Goal: Task Accomplishment & Management: Use online tool/utility

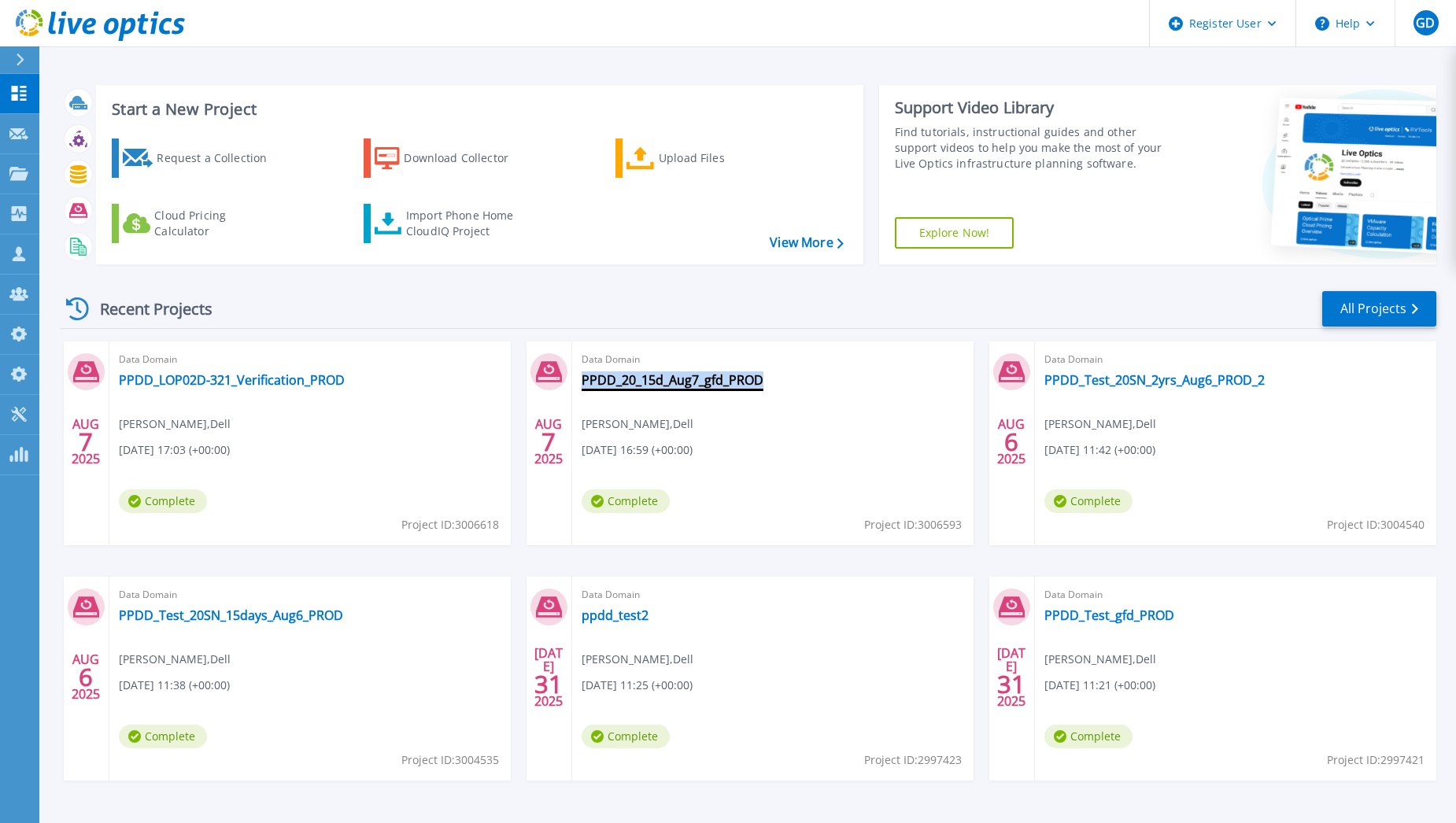
drag, startPoint x: 770, startPoint y: 382, endPoint x: 582, endPoint y: 384, distance: 188.0
click at [582, 384] on div "Data Domain PPDD_20_15d_Aug7_gfd_PROD Gerry Dunn , Dell 08/07/2025, 16:59 (+00:…" at bounding box center [773, 443] width 402 height 204
copy link "PPDD_20_15d_Aug7_gfd_PROD"
click at [444, 218] on div "Import Phone Home CloudIQ Project" at bounding box center [467, 223] width 122 height 32
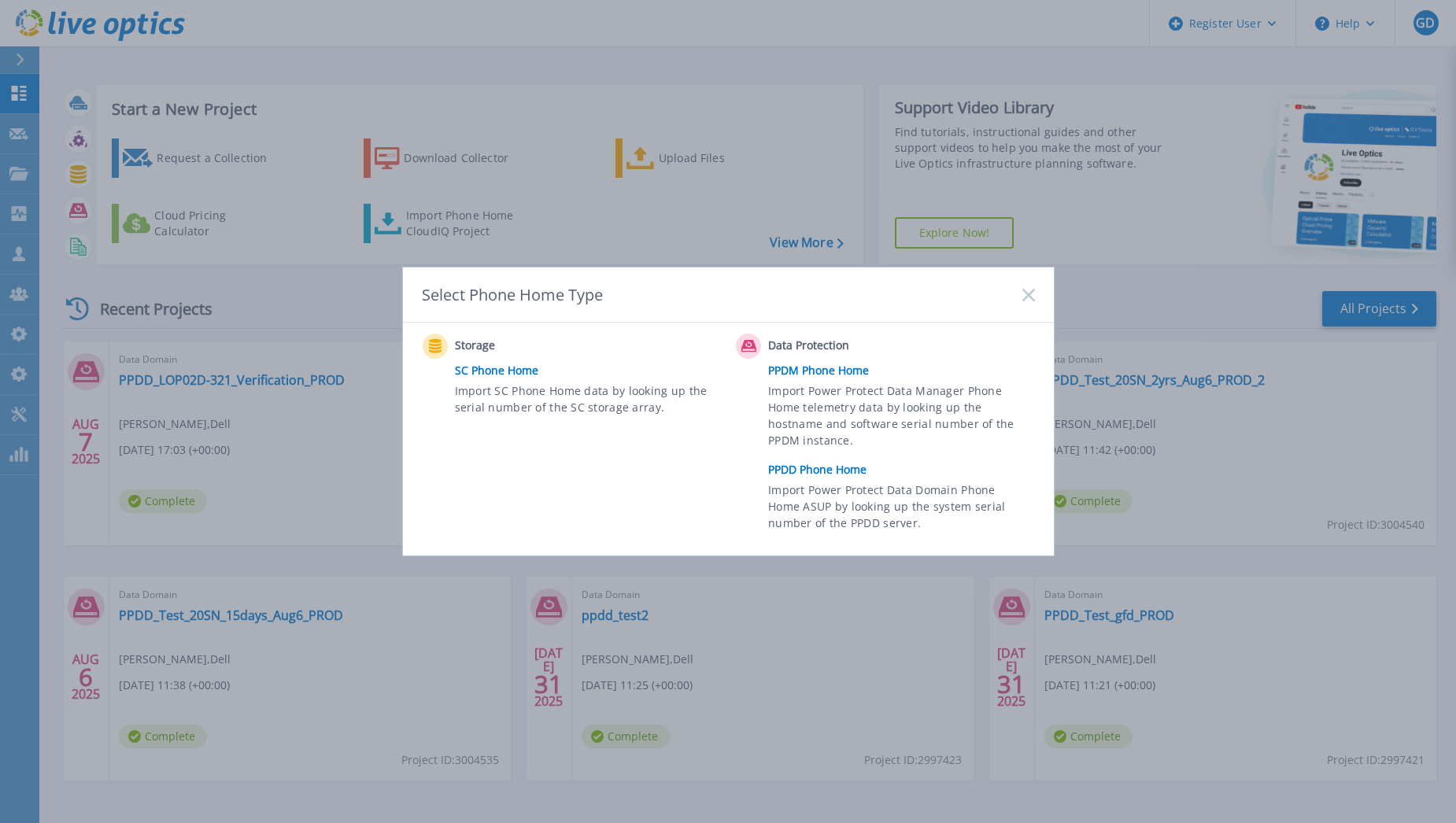
click at [823, 472] on link "PPDD Phone Home" at bounding box center [905, 469] width 274 height 24
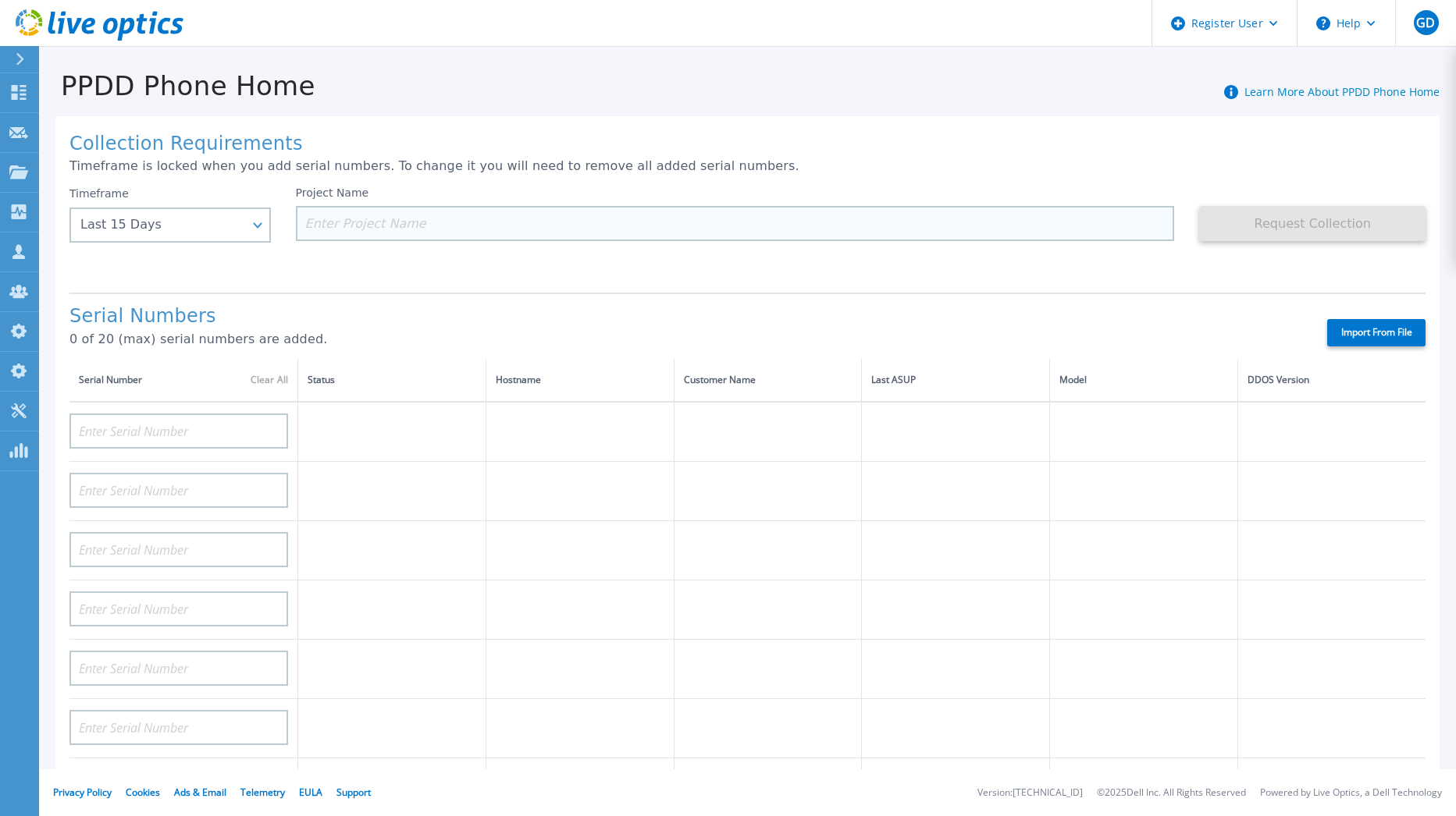
click at [320, 225] on input at bounding box center [735, 223] width 879 height 35
paste input "PPDD_20_15d_Aug7_gfd_PROD"
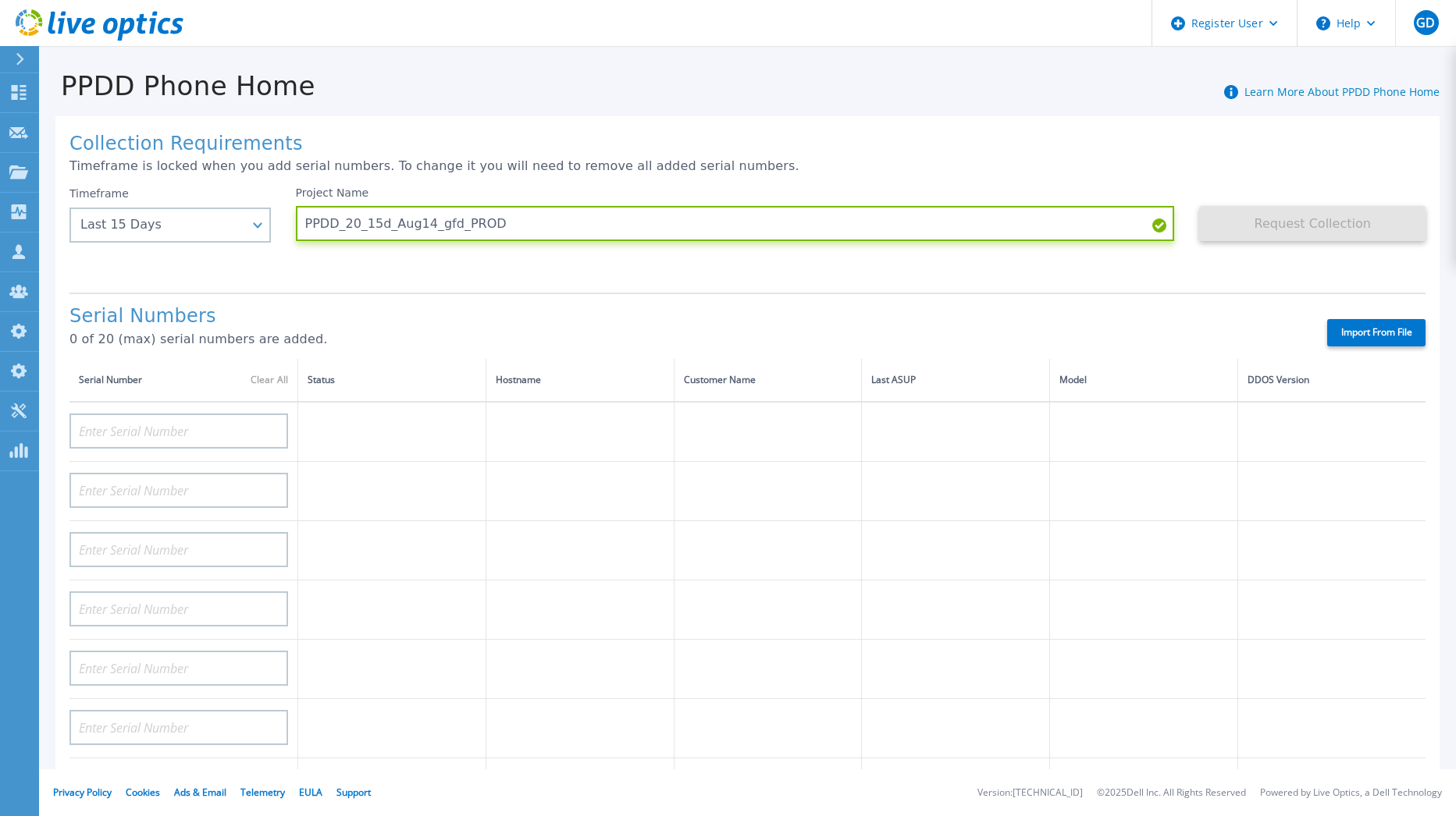
type input "PPDD_20_15d_Aug14_gfd_PROD"
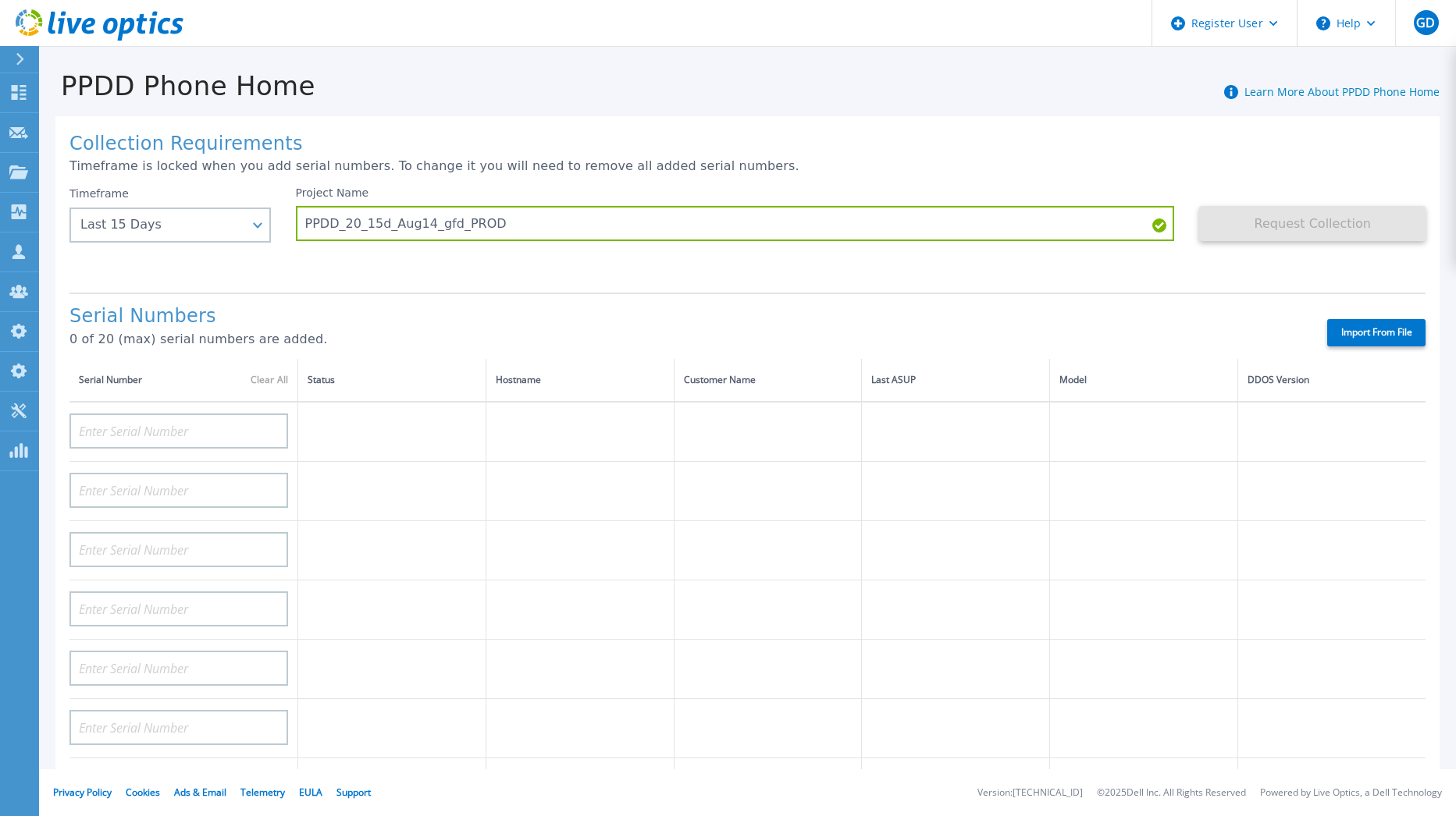
click at [1360, 332] on label "Import From File" at bounding box center [1376, 333] width 99 height 27
click at [0, 0] on input "Import From File" at bounding box center [0, 0] width 0 height 0
type input "AUDVFBNW5NDDSY"
type input "APX00230307919"
type input "AUDVXVCEX7DDSY"
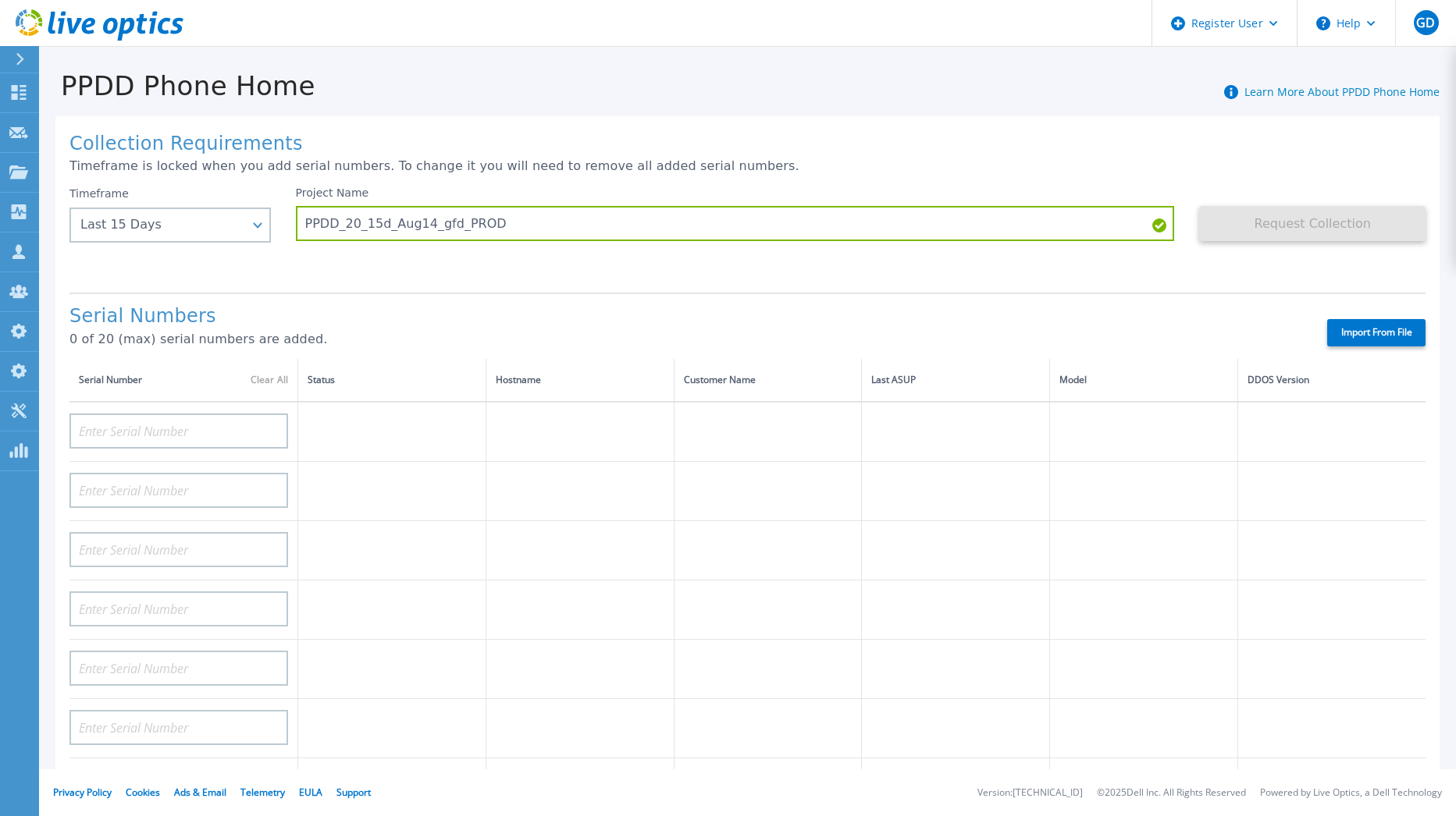
type input "APM00184831991"
type input "CKM00181900520"
type input "APM00203007560"
type input "APM00202614668"
type input "APM00212613652"
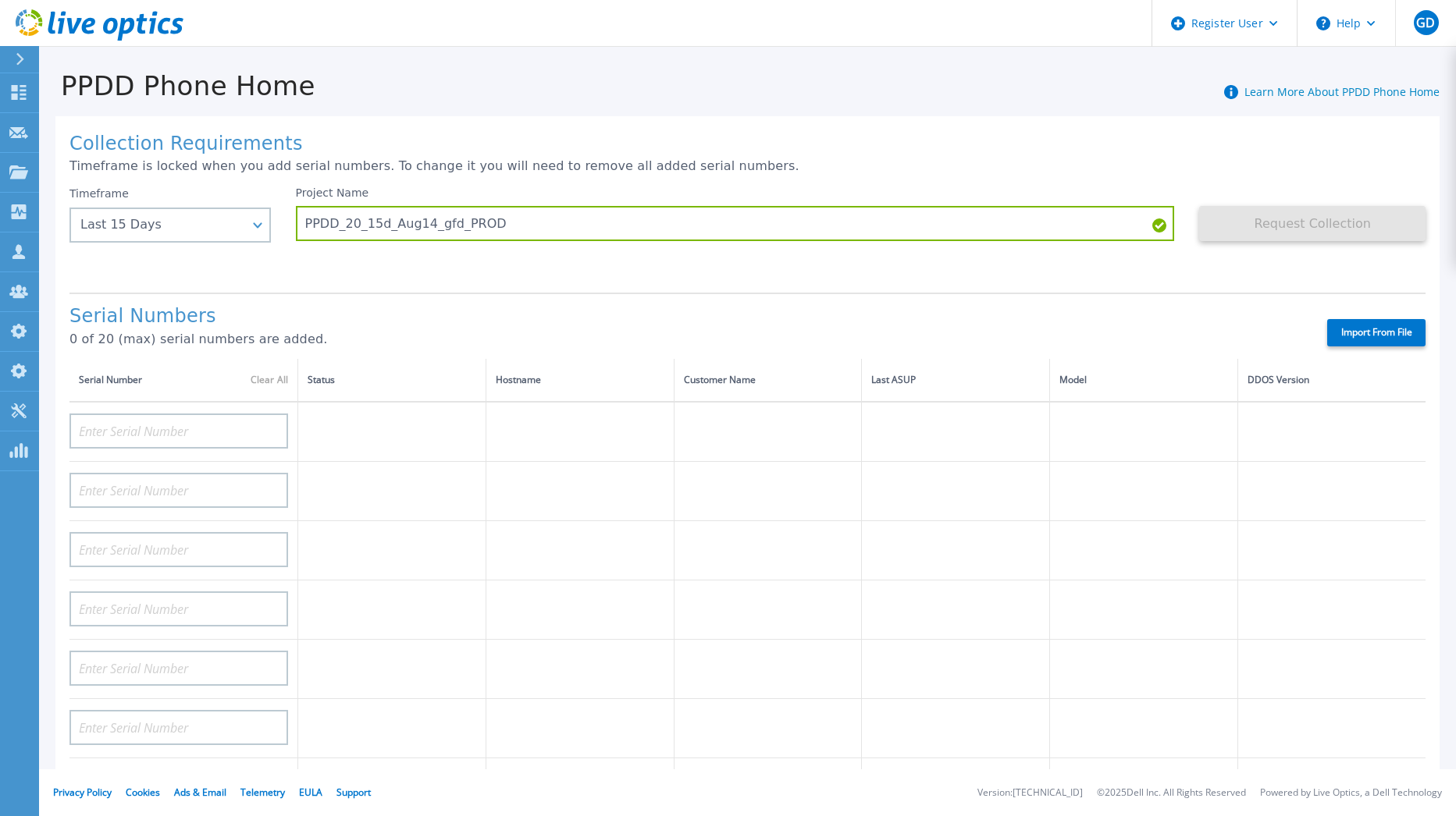
type input "APX00232503743"
type input "CKM00202301759"
type input "APM00212702822"
type input "CKM00181001809"
type input "APM00160405864"
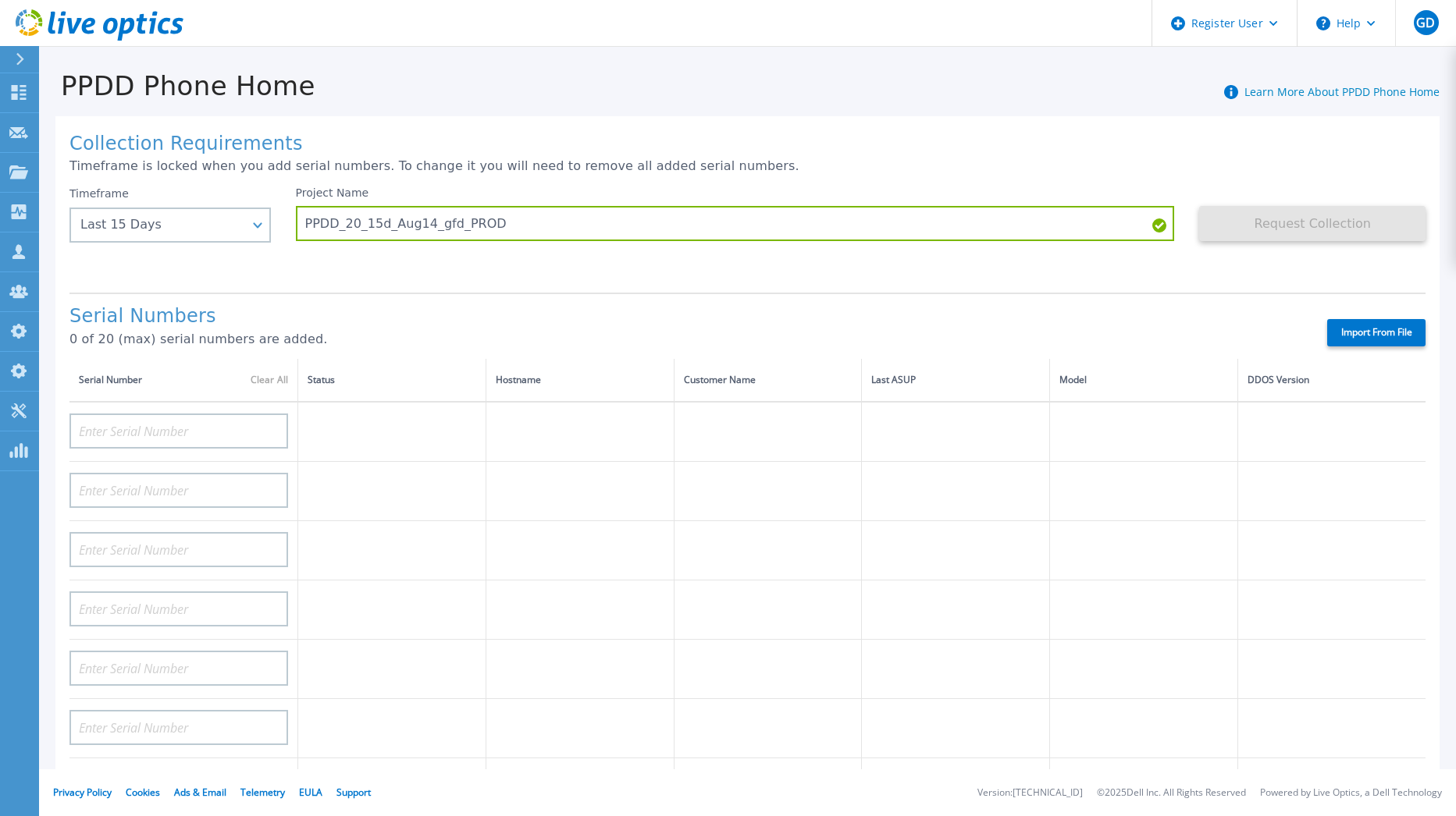
type input "CRK00235104956"
type input "APM00202011675"
type input "CKM00184602620"
type input "DE500212802673"
type input "APM00202912715"
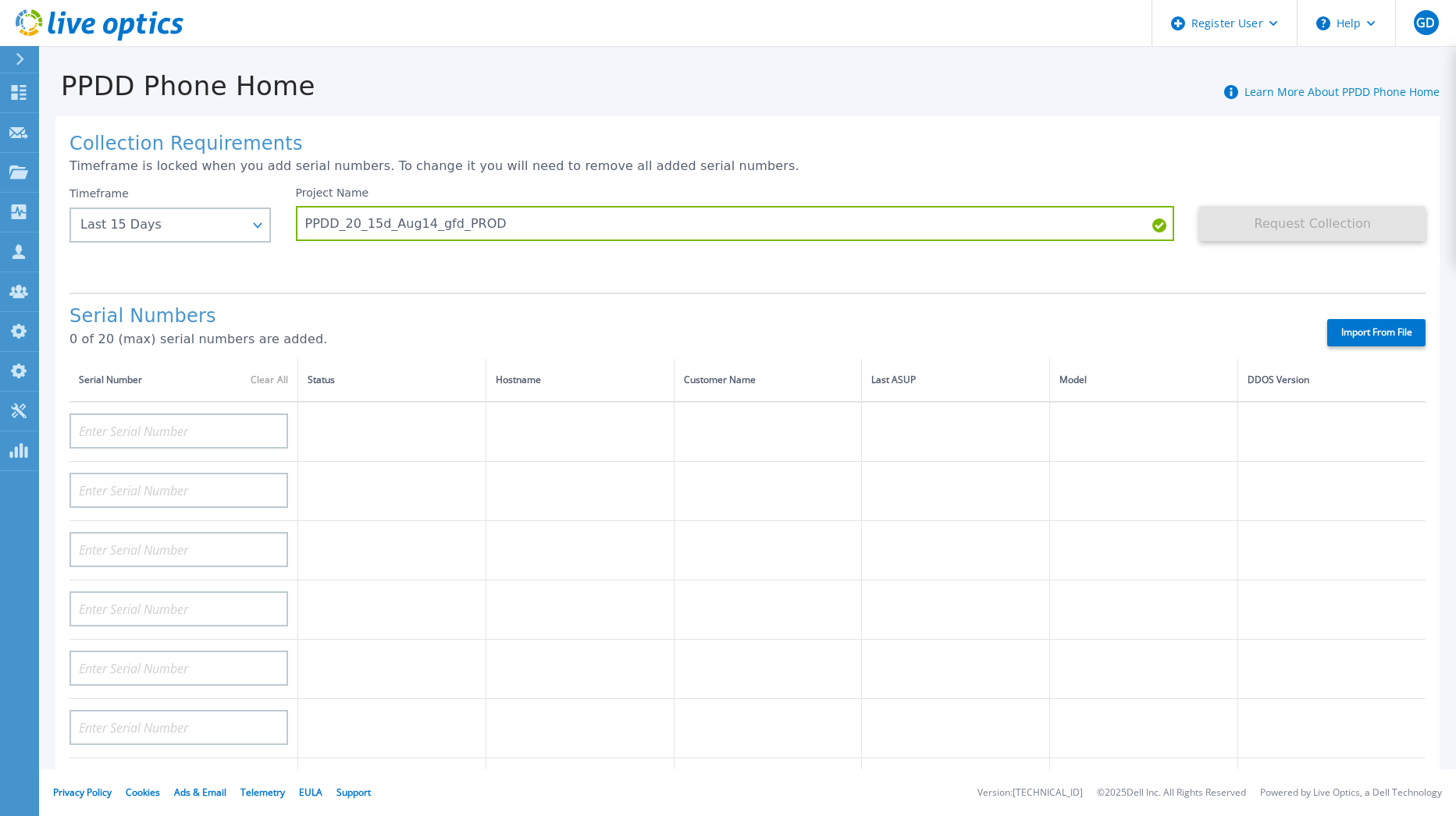
type input "APM00211700095"
type input "APX00232503747"
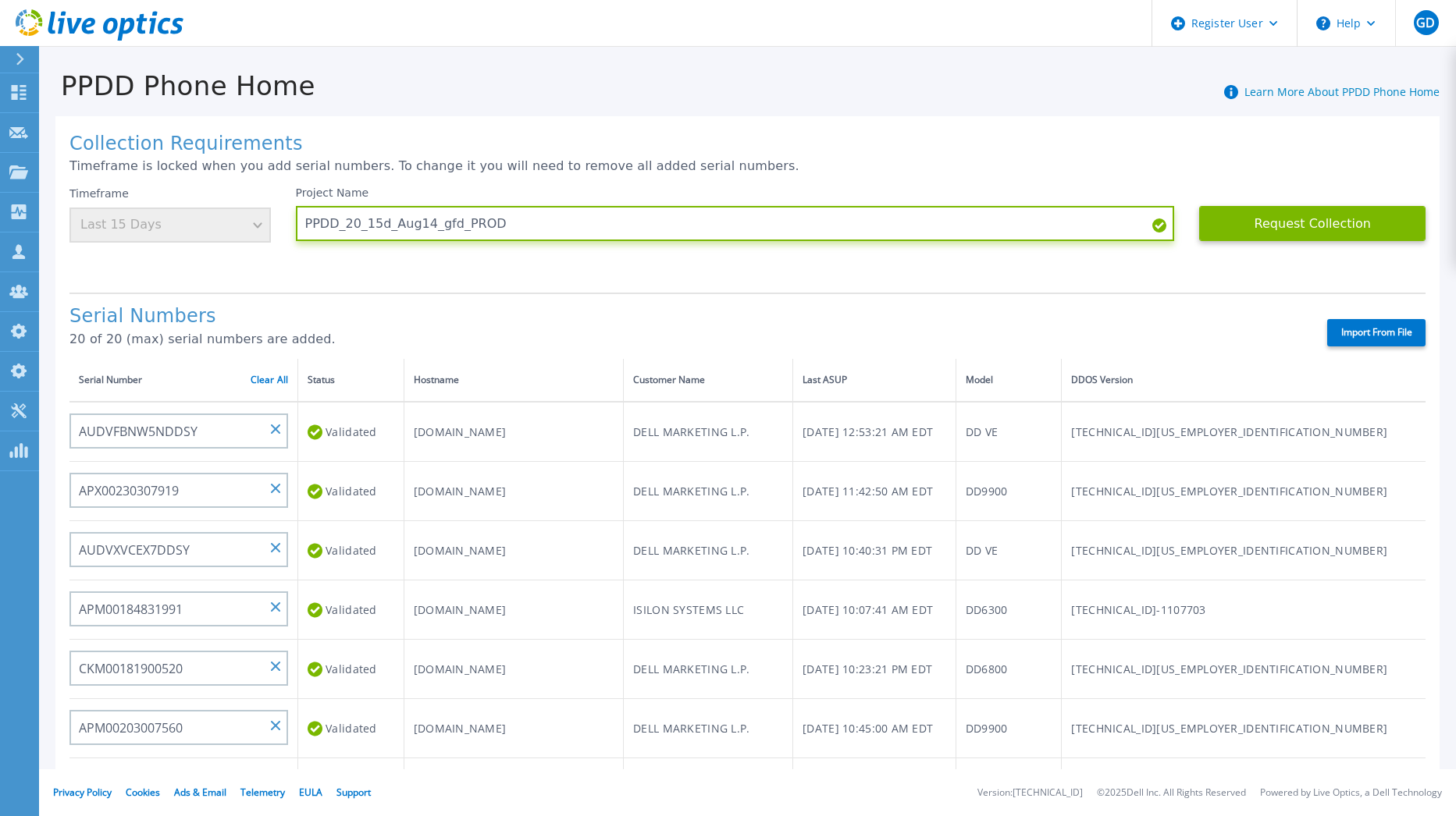
drag, startPoint x: 519, startPoint y: 227, endPoint x: 285, endPoint y: 235, distance: 234.1
click at [285, 235] on div "Timeframe Last 15 Days Project Name PPDD_20_15d_Aug14_gfd_PROD Request Collecti…" at bounding box center [747, 233] width 1356 height 94
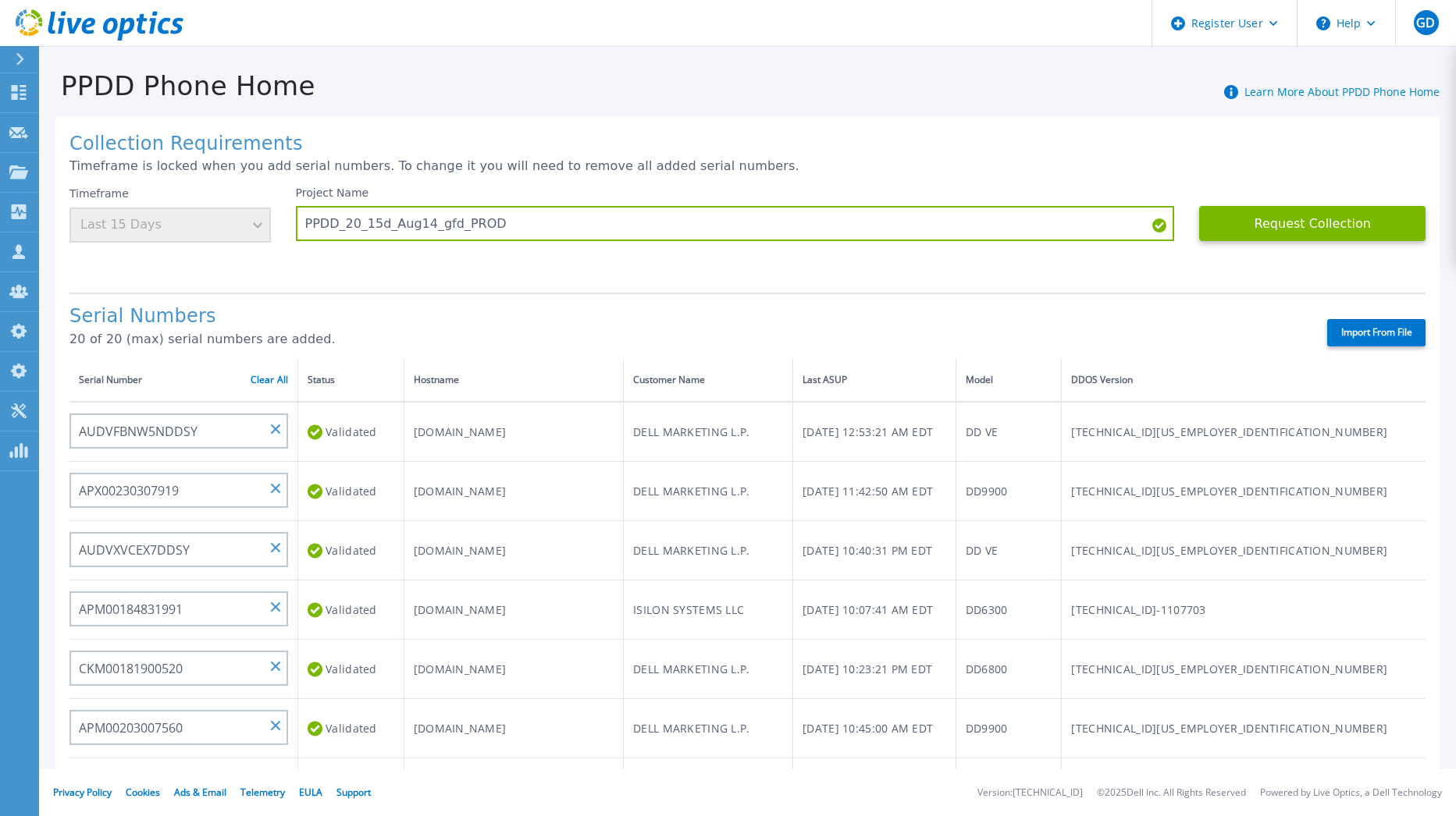
click at [460, 306] on div "Serial Numbers 20 of 20 (max) serial numbers are added. Import From File" at bounding box center [747, 326] width 1356 height 66
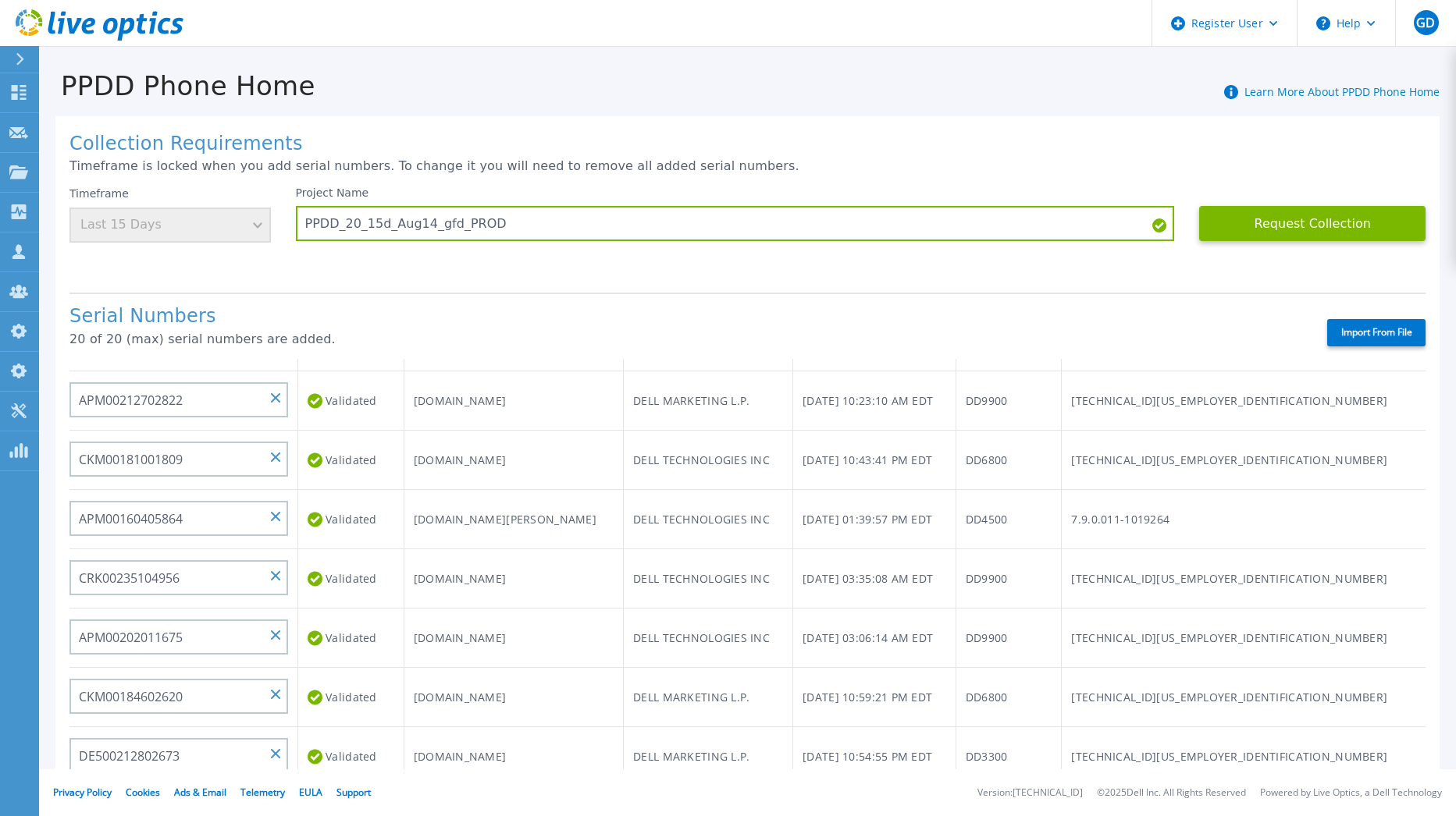
scroll to position [626, 0]
click at [1280, 228] on button "Request Collection" at bounding box center [1312, 223] width 227 height 35
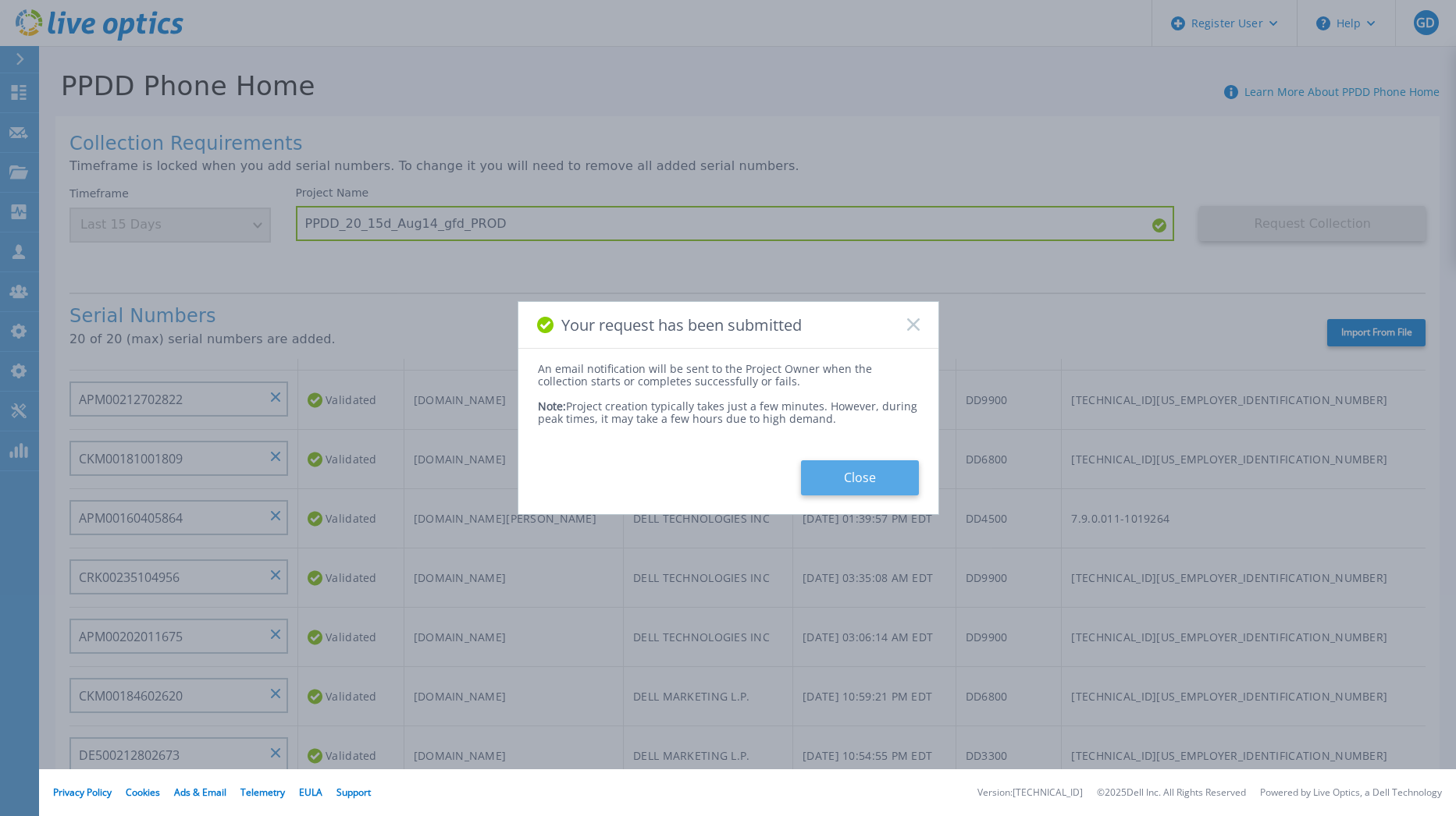
click at [869, 473] on button "Close" at bounding box center [860, 478] width 118 height 35
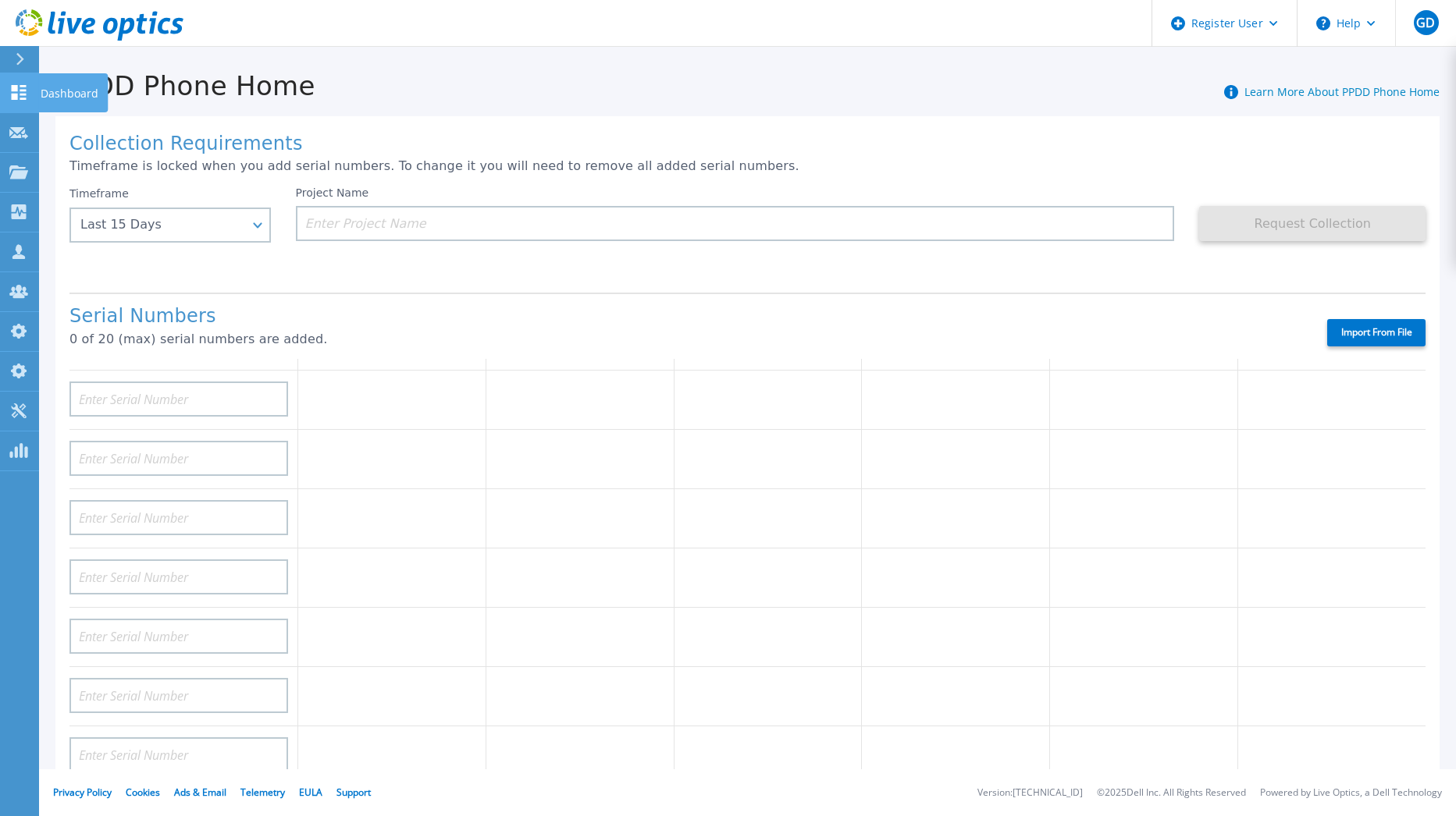
click at [13, 94] on icon at bounding box center [19, 93] width 19 height 15
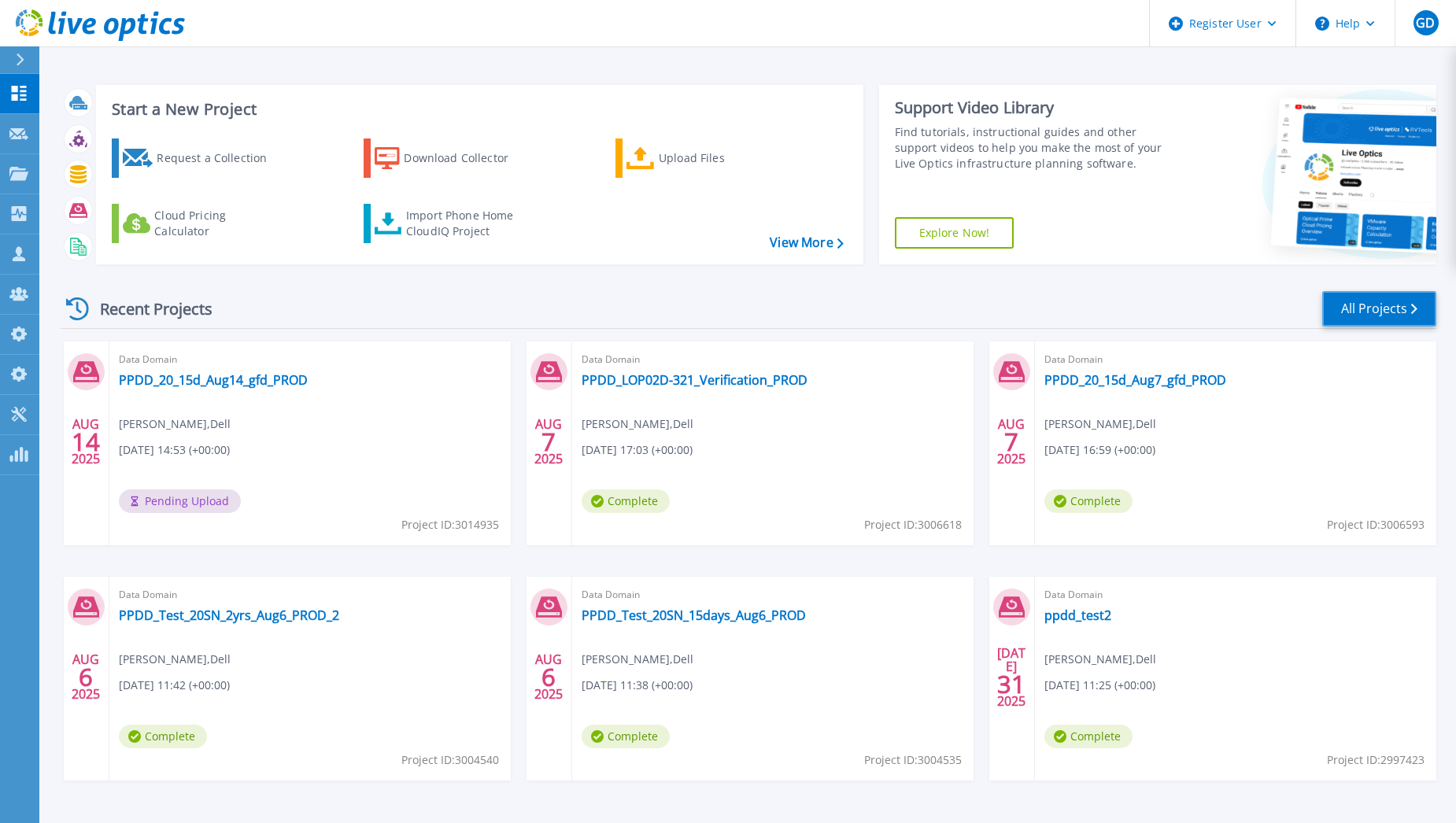
click at [1394, 302] on link "All Projects" at bounding box center [1379, 309] width 114 height 35
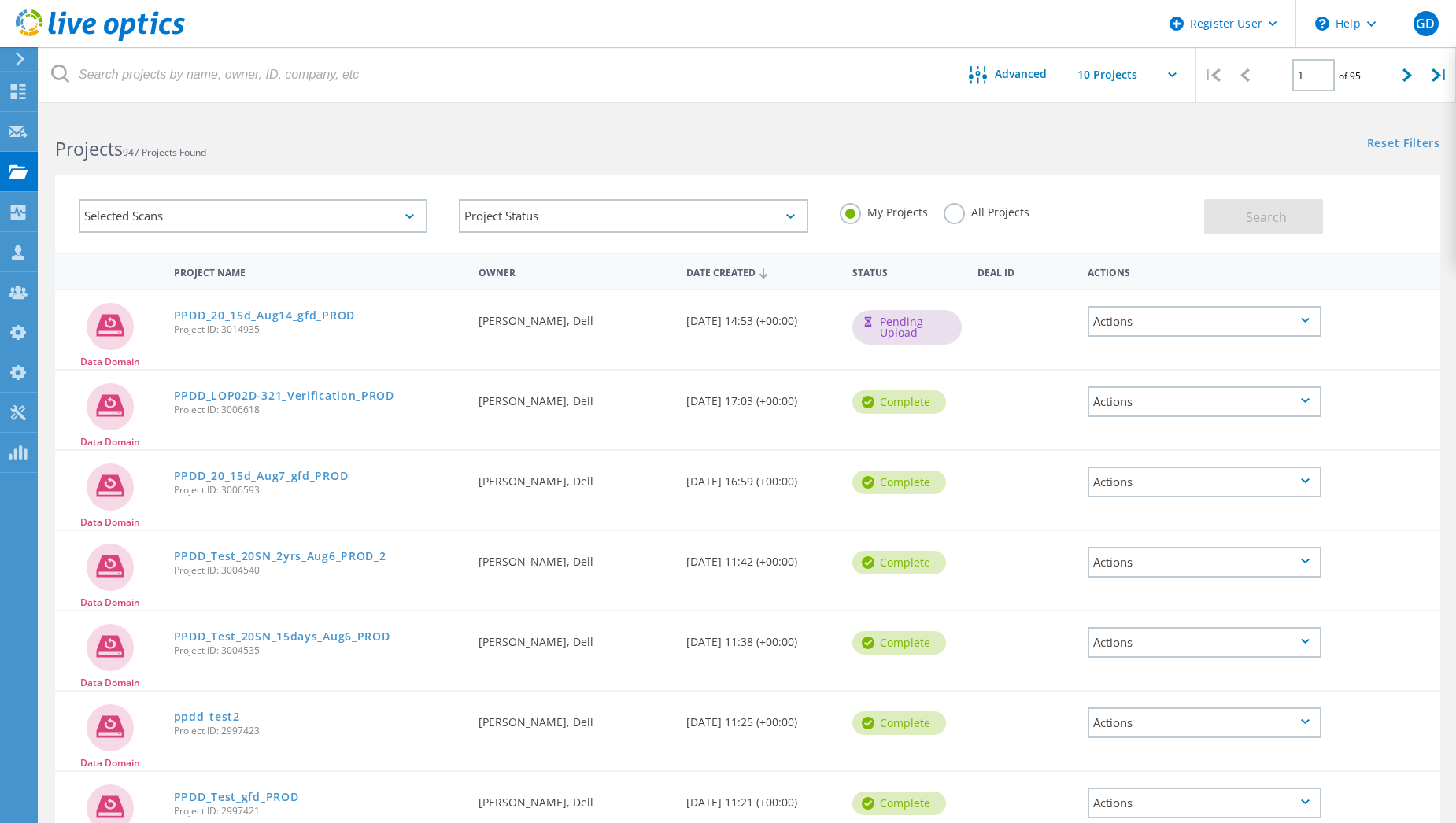
click at [951, 212] on label "All Projects" at bounding box center [987, 210] width 86 height 15
click at [0, 0] on input "All Projects" at bounding box center [0, 0] width 0 height 0
click at [212, 213] on div "Selected Scans" at bounding box center [252, 215] width 349 height 33
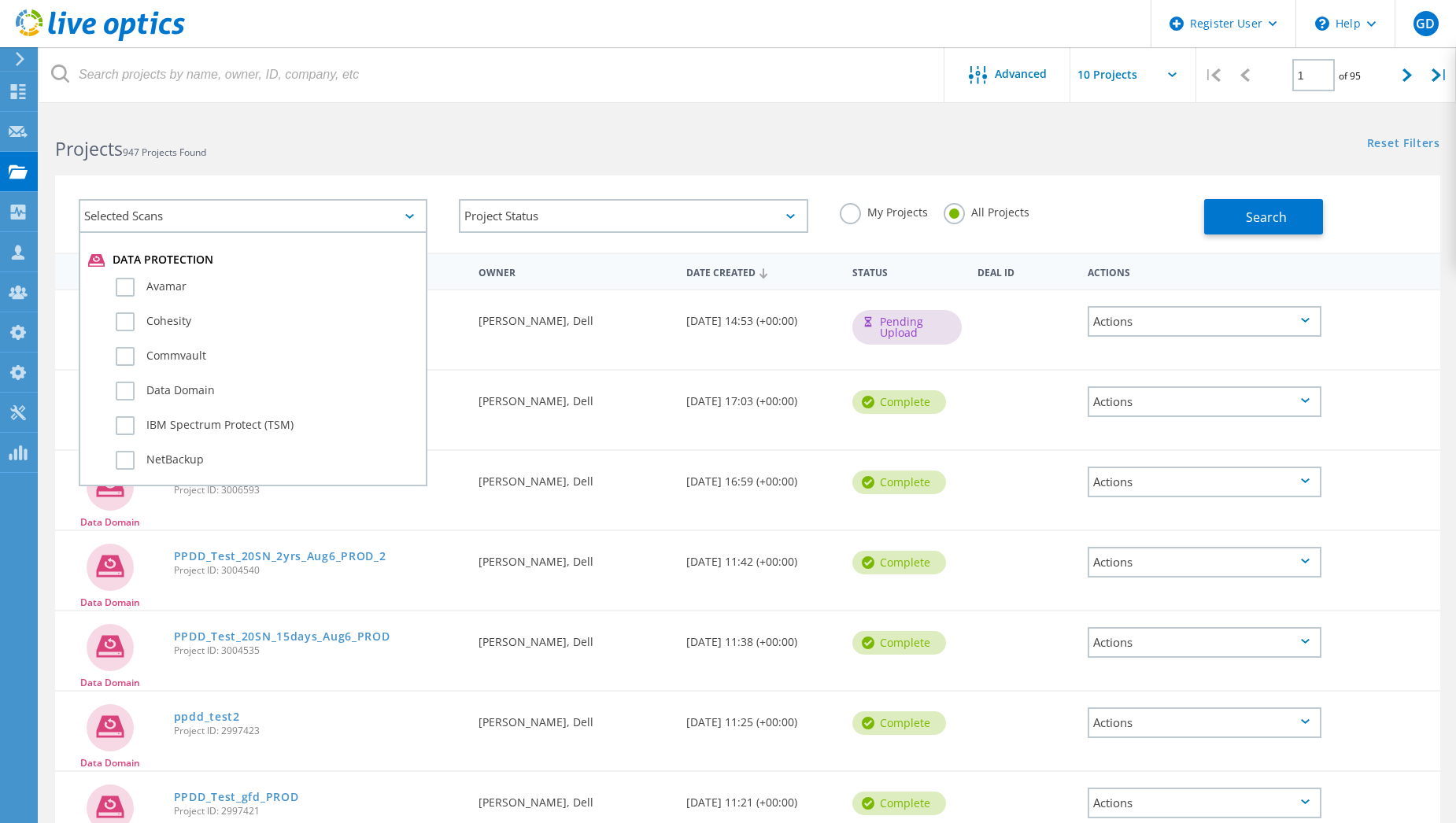
scroll to position [866, 0]
click at [129, 384] on label "Data Domain" at bounding box center [267, 386] width 302 height 19
click at [0, 0] on input "Data Domain" at bounding box center [0, 0] width 0 height 0
click at [1229, 217] on button "Search" at bounding box center [1264, 216] width 119 height 35
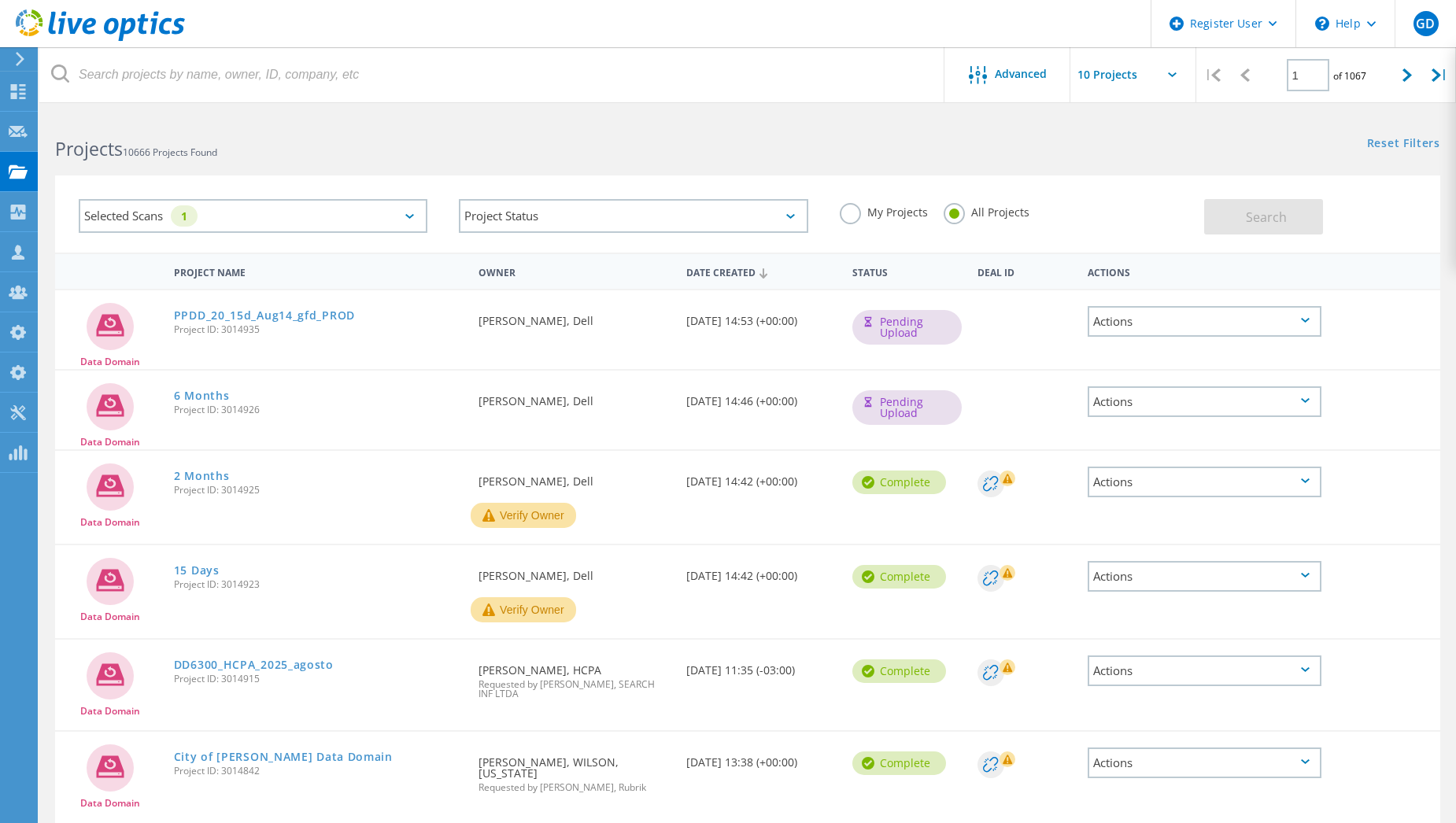
click at [643, 596] on div "Requested By Anthony Nyhan, Dell" at bounding box center [574, 572] width 207 height 52
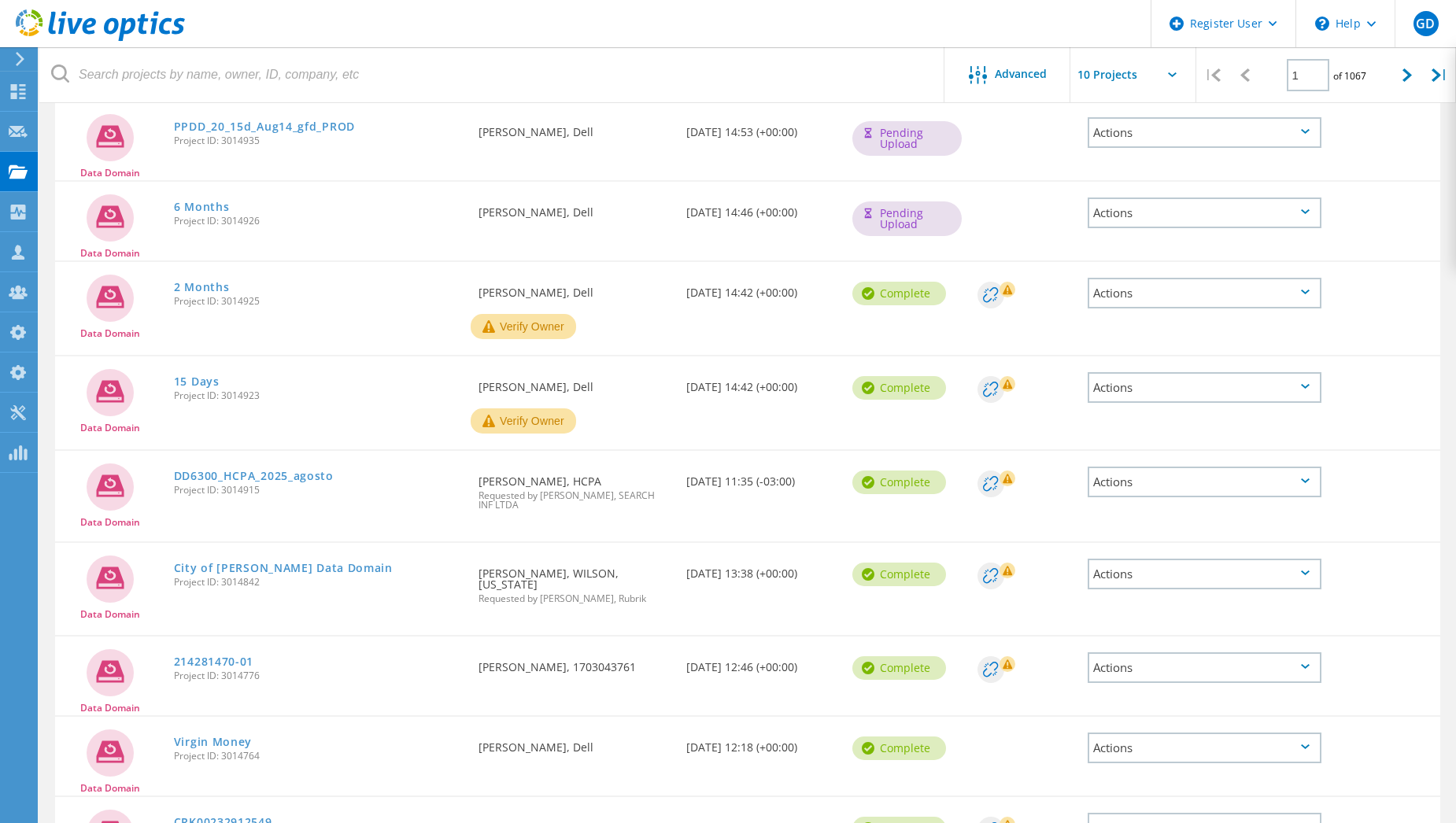
scroll to position [78, 0]
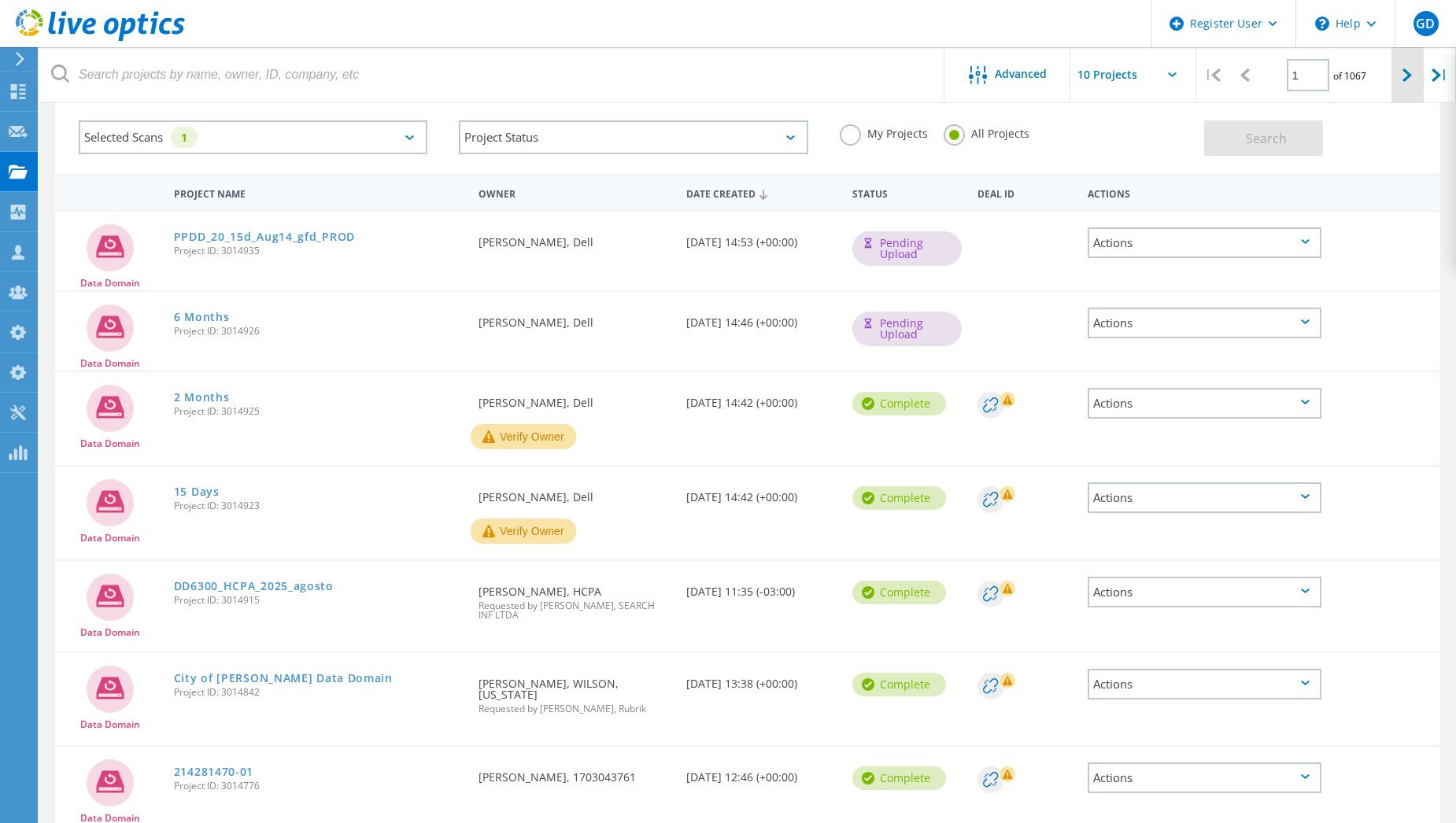
click at [1416, 84] on div at bounding box center [1408, 75] width 33 height 55
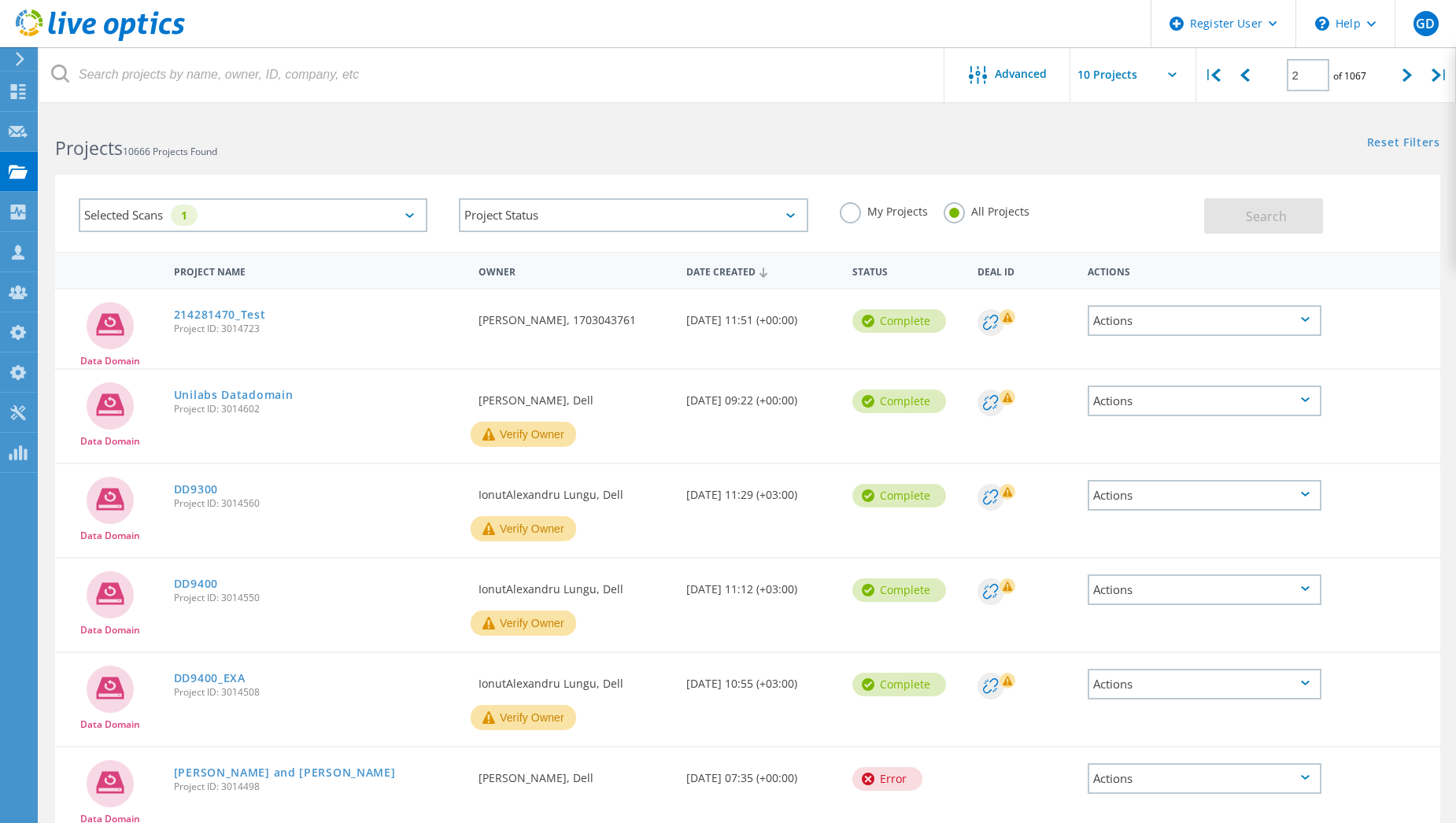
scroll to position [0, 0]
click at [1247, 89] on div at bounding box center [1245, 75] width 33 height 55
type input "1"
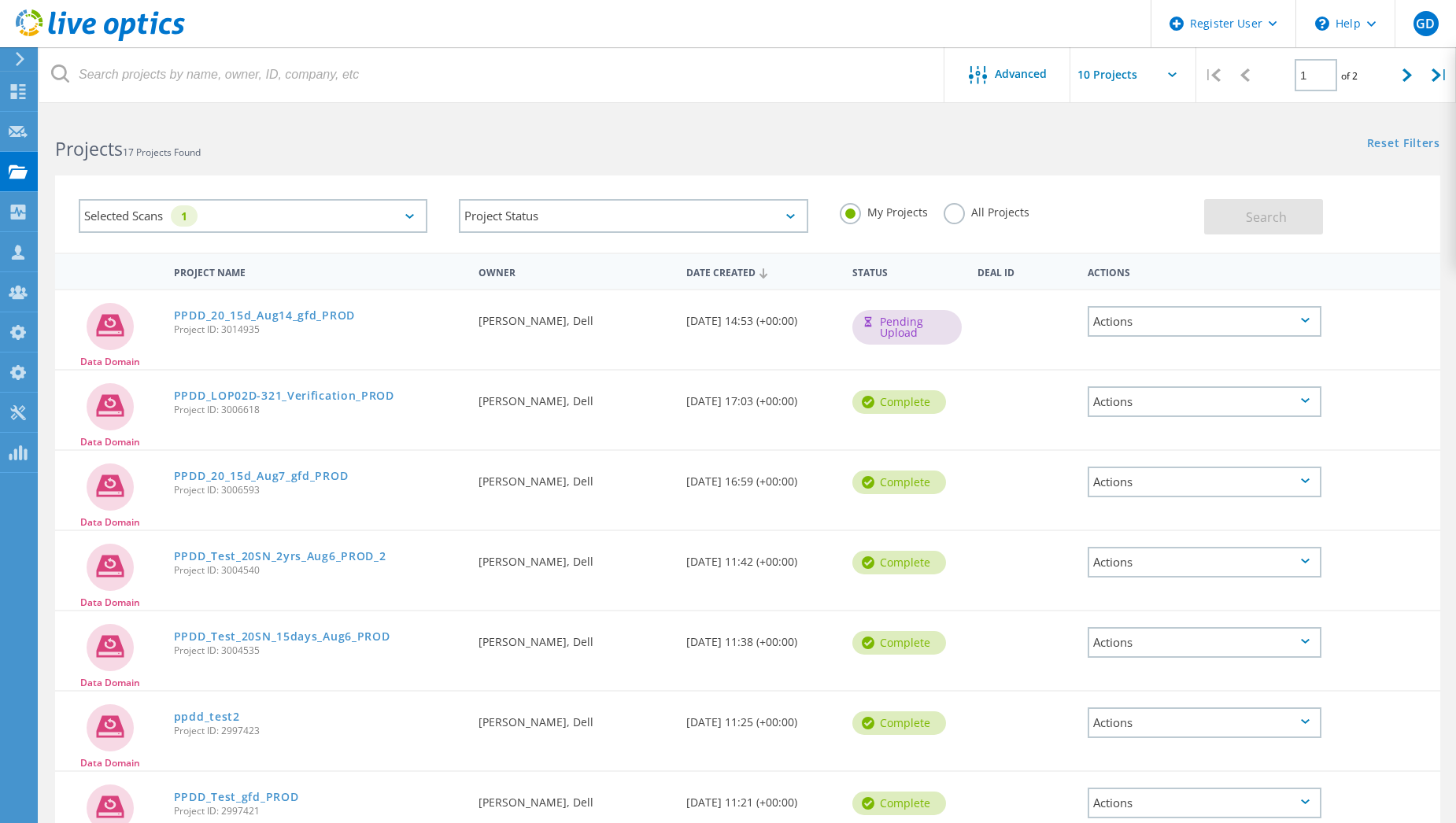
click at [954, 214] on label "All Projects" at bounding box center [987, 210] width 86 height 15
click at [0, 0] on input "All Projects" at bounding box center [0, 0] width 0 height 0
click at [1251, 218] on span "Search" at bounding box center [1267, 217] width 41 height 17
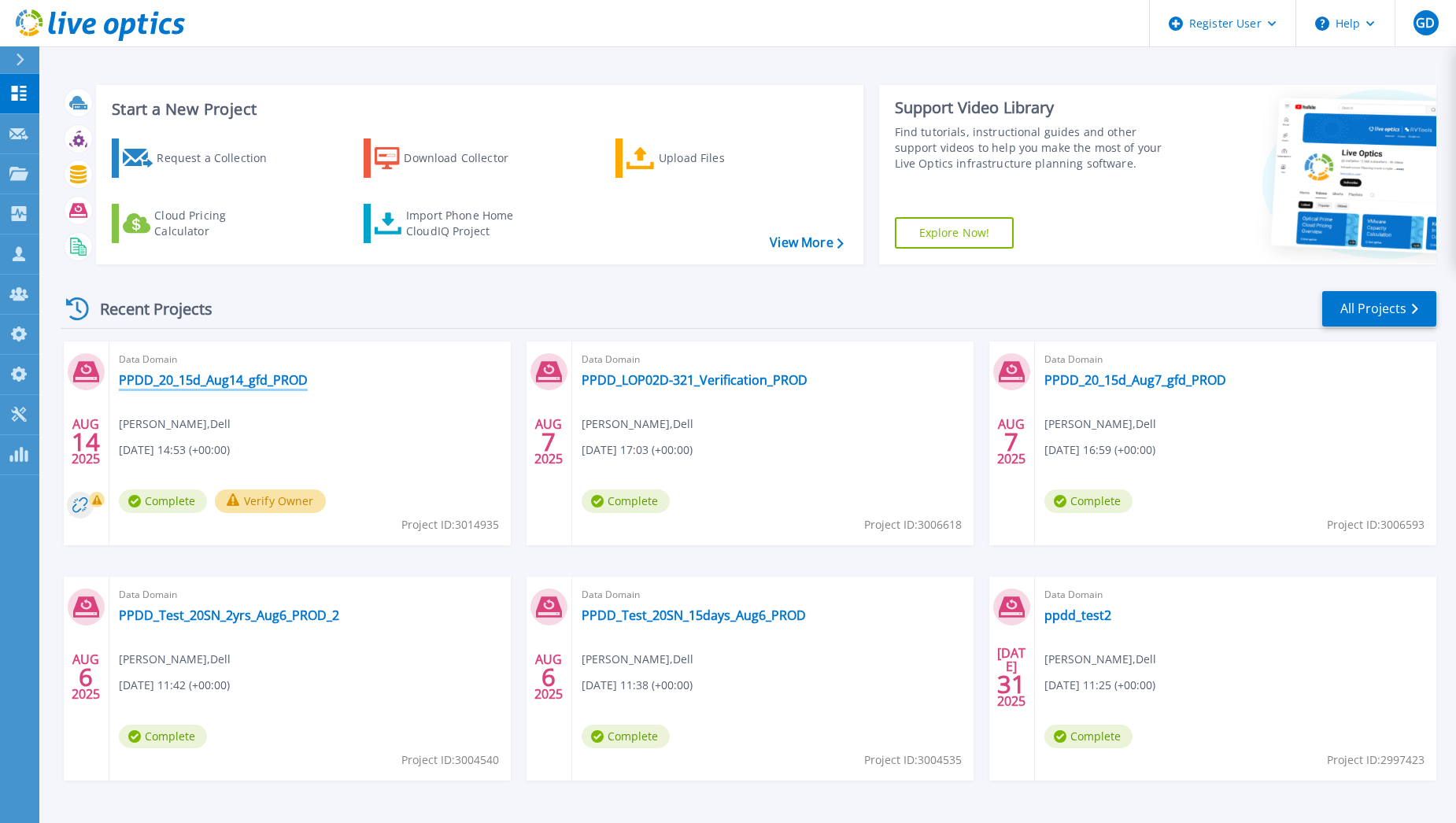
click at [205, 382] on link "PPDD_20_15d_Aug14_gfd_PROD" at bounding box center [213, 380] width 189 height 15
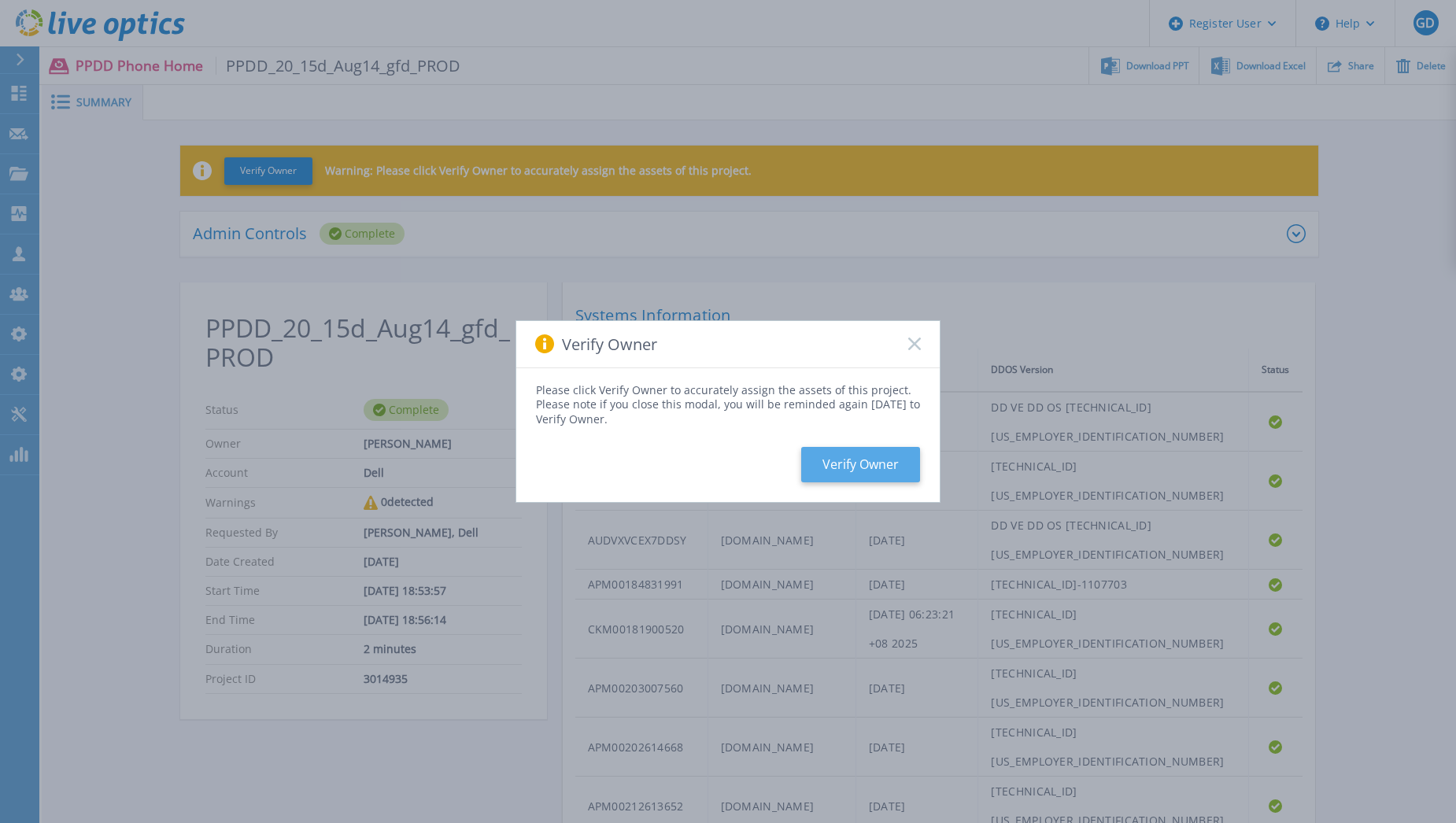
click at [884, 461] on button "Verify Owner" at bounding box center [860, 465] width 119 height 35
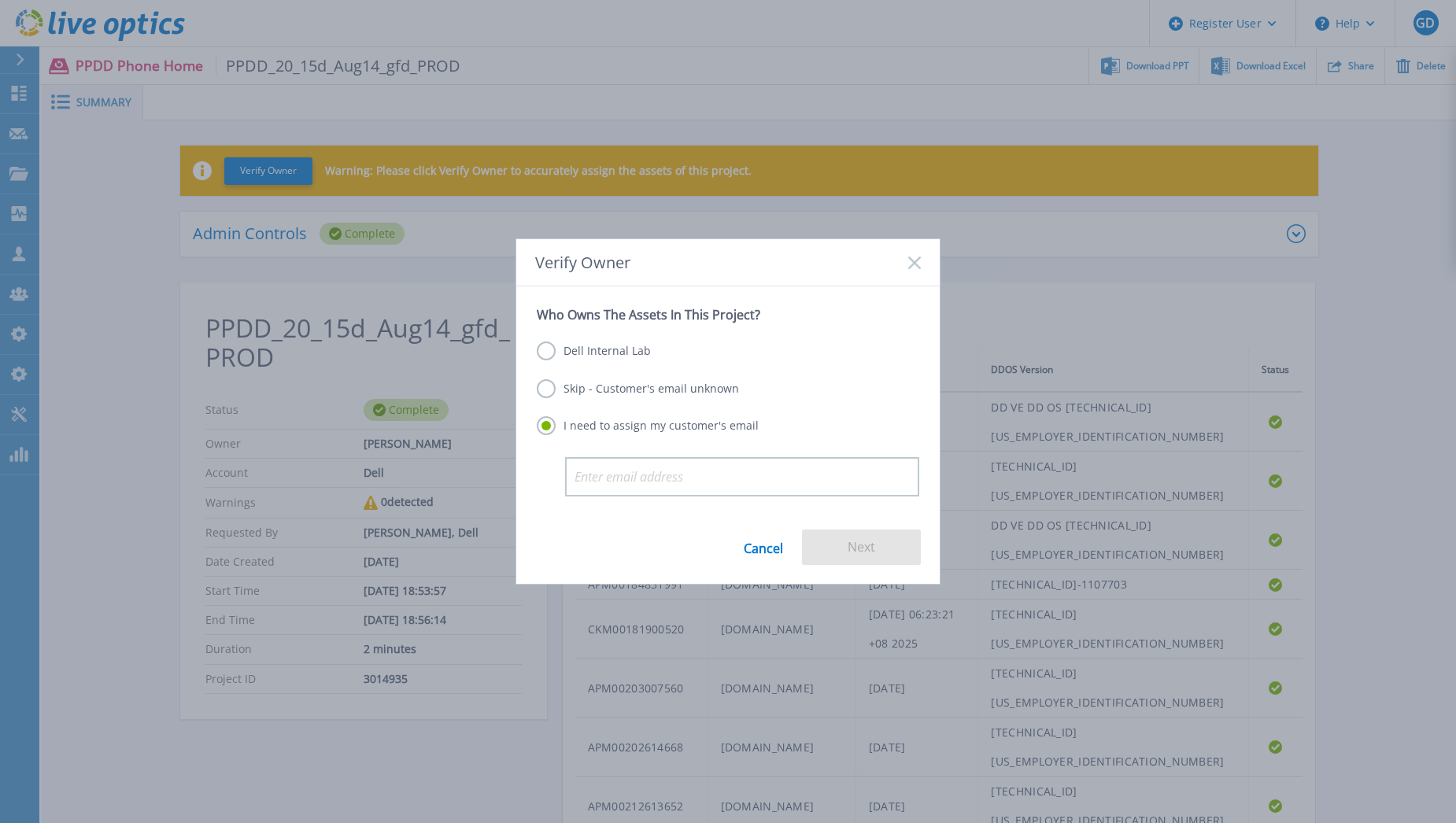
click at [575, 353] on label "Dell Internal Lab" at bounding box center [594, 351] width 114 height 19
click at [0, 0] on input "Dell Internal Lab" at bounding box center [0, 0] width 0 height 0
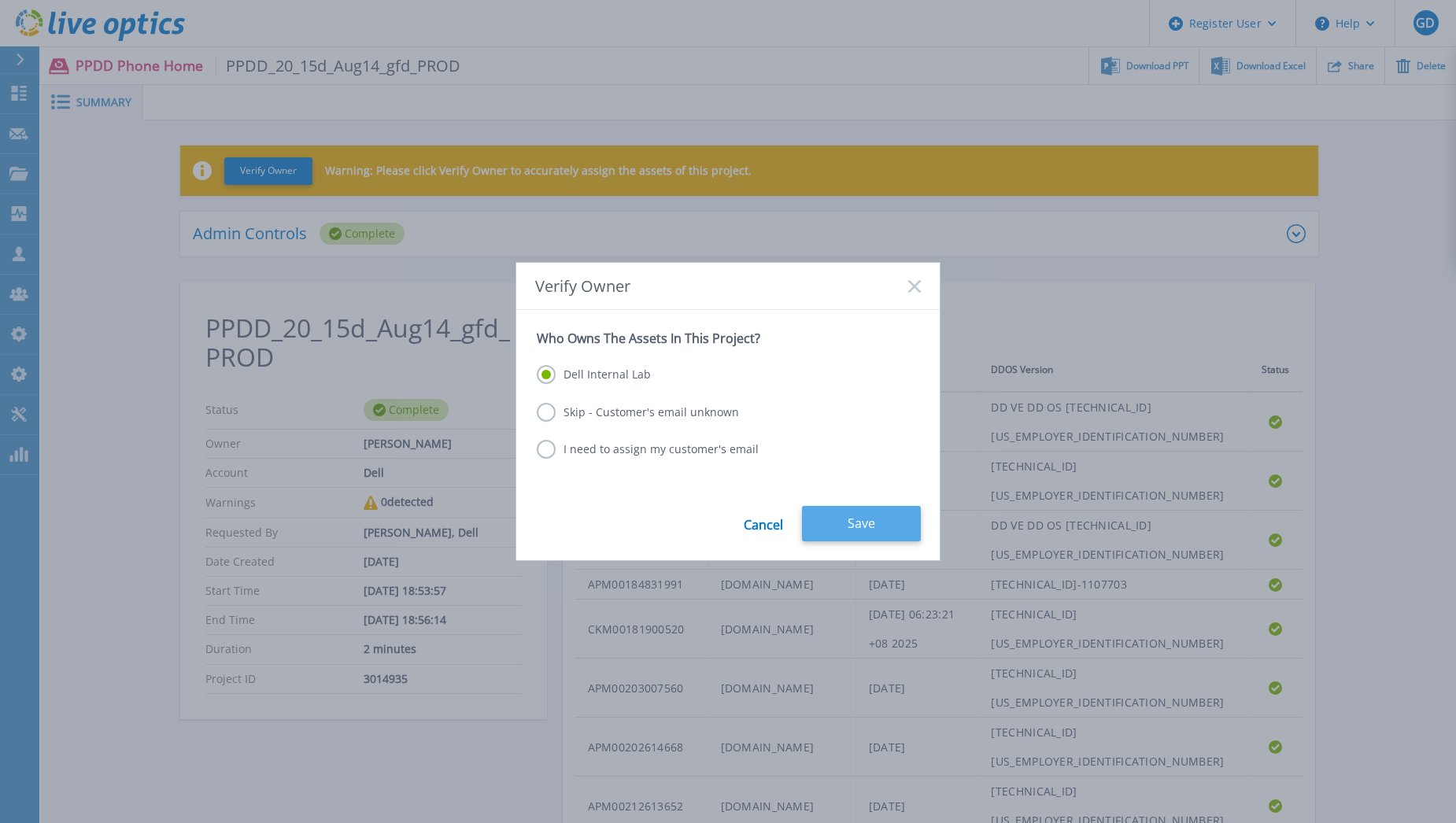
click at [845, 520] on button "Save" at bounding box center [861, 524] width 119 height 35
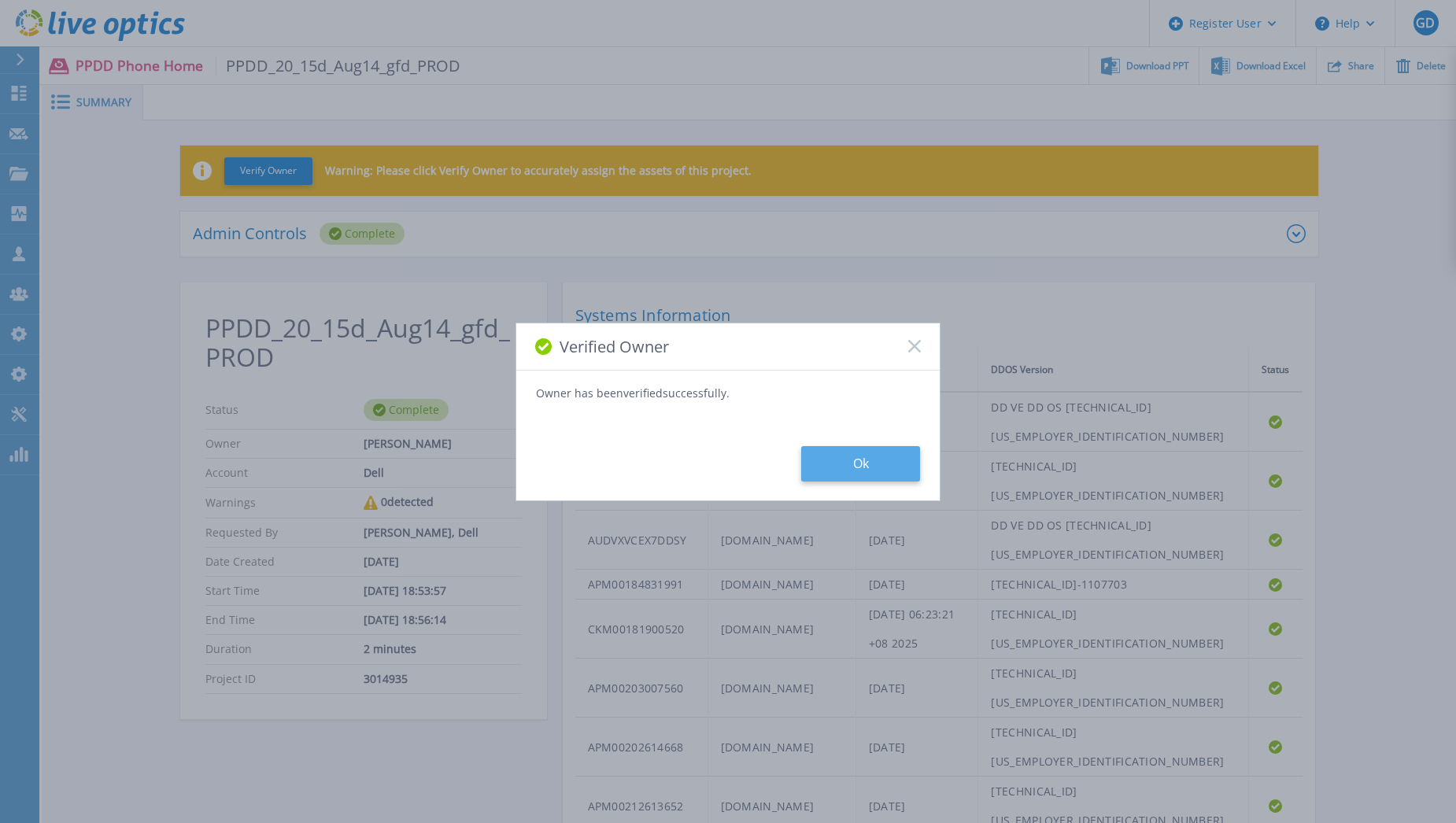
click at [881, 461] on button "Ok" at bounding box center [860, 464] width 119 height 35
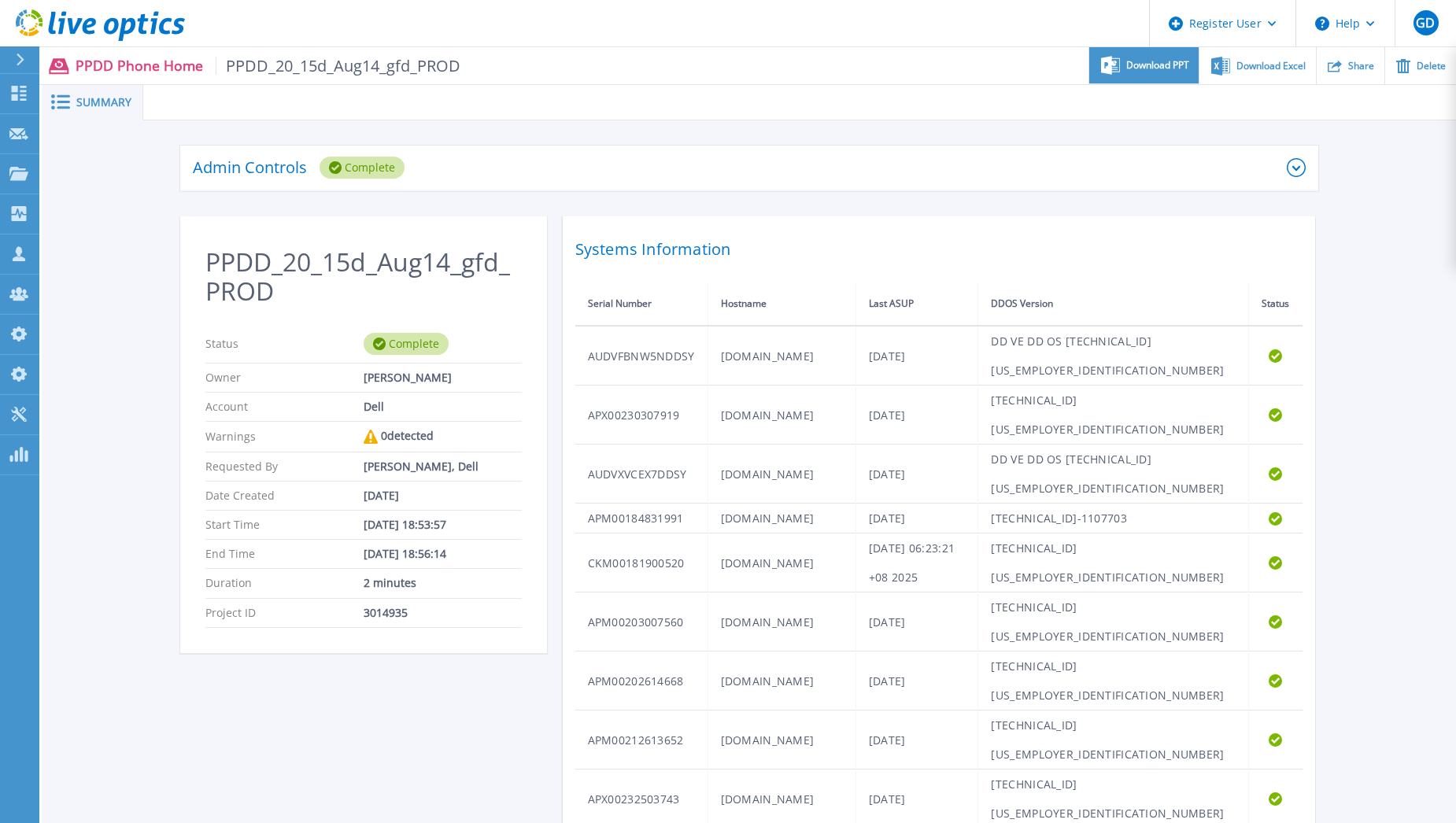
click at [1135, 74] on div "Download PPT" at bounding box center [1144, 65] width 109 height 37
click at [1381, 261] on div "Admin Controls Complete Download Raw Files Retry Delete PPDD_20_15d_Aug14_gfd_P…" at bounding box center [750, 817] width 1415 height 1394
click at [1259, 67] on span "Download Excel" at bounding box center [1271, 65] width 69 height 10
click at [1402, 336] on div "Admin Controls Complete Download Raw Files Retry Delete PPDD_20_15d_Aug14_gfd_P…" at bounding box center [750, 817] width 1415 height 1394
click at [30, 94] on link "Dashboard Dashboard" at bounding box center [19, 94] width 39 height 40
